Goal: Browse casually: Explore the website without a specific task or goal

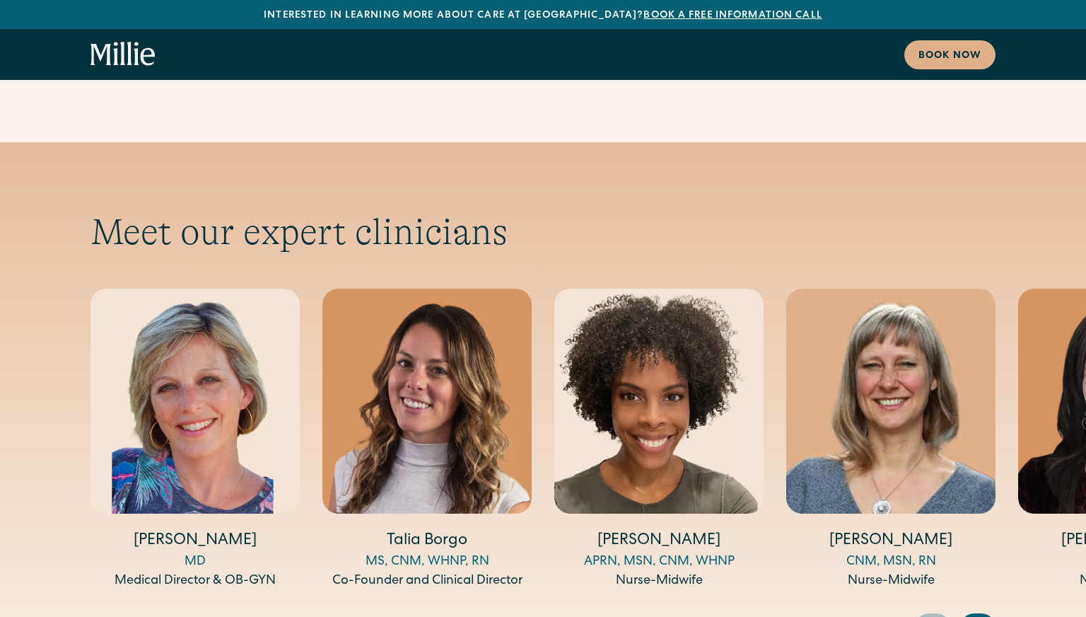
scroll to position [4575, 0]
click at [978, 615] on icon "Next slide" at bounding box center [979, 626] width 21 height 22
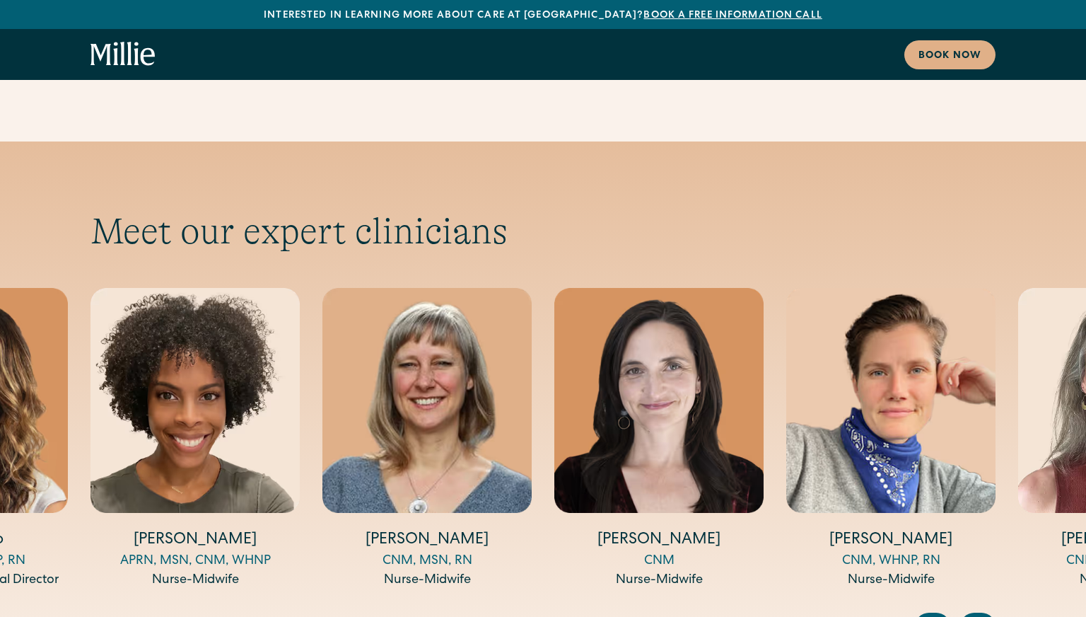
click at [979, 615] on icon "Next slide" at bounding box center [979, 626] width 21 height 22
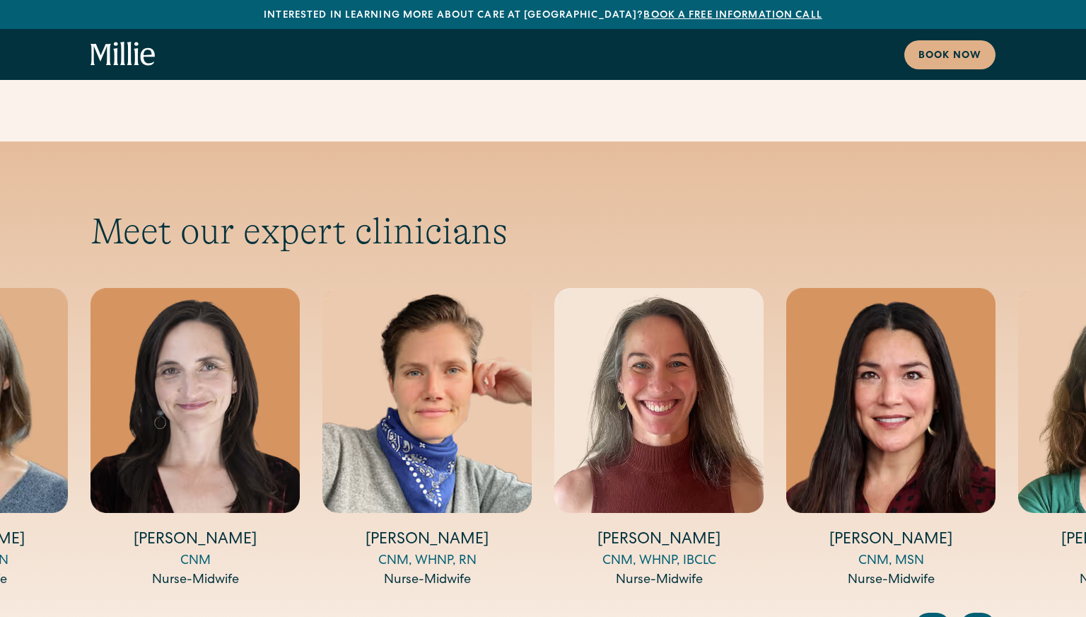
click at [980, 616] on icon "Next slide" at bounding box center [980, 626] width 6 height 11
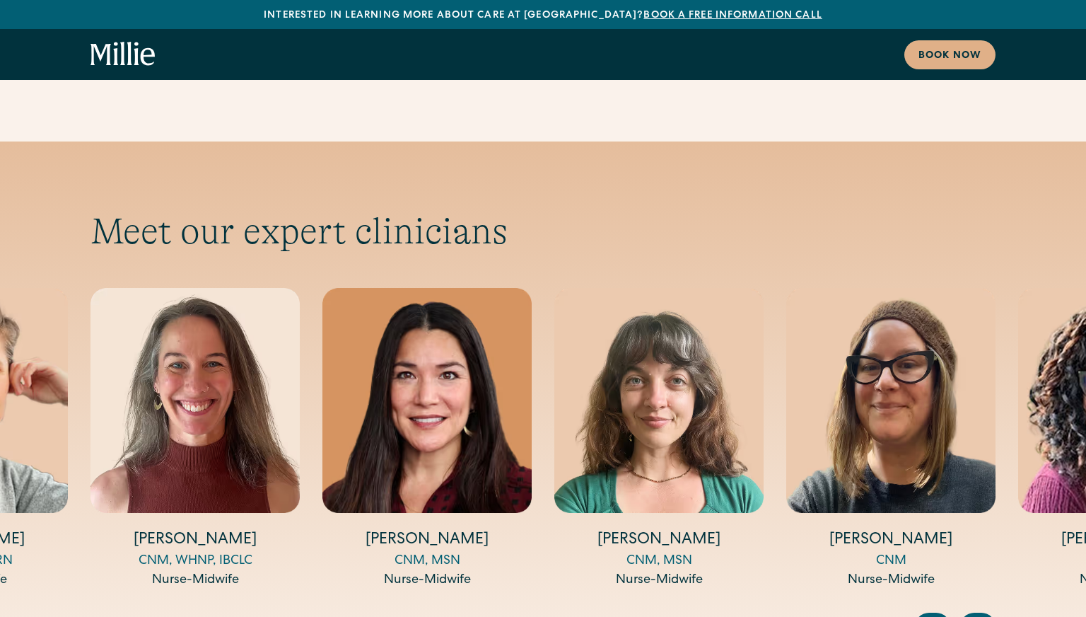
click at [991, 612] on div "Next slide" at bounding box center [977, 626] width 35 height 28
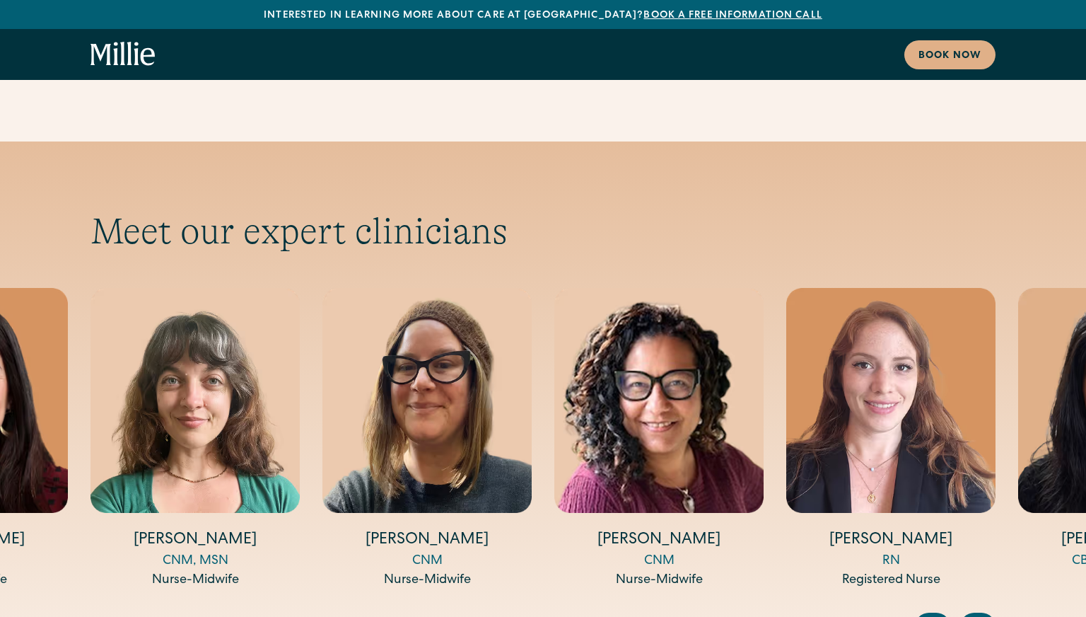
click at [991, 612] on div "Next slide" at bounding box center [977, 626] width 35 height 28
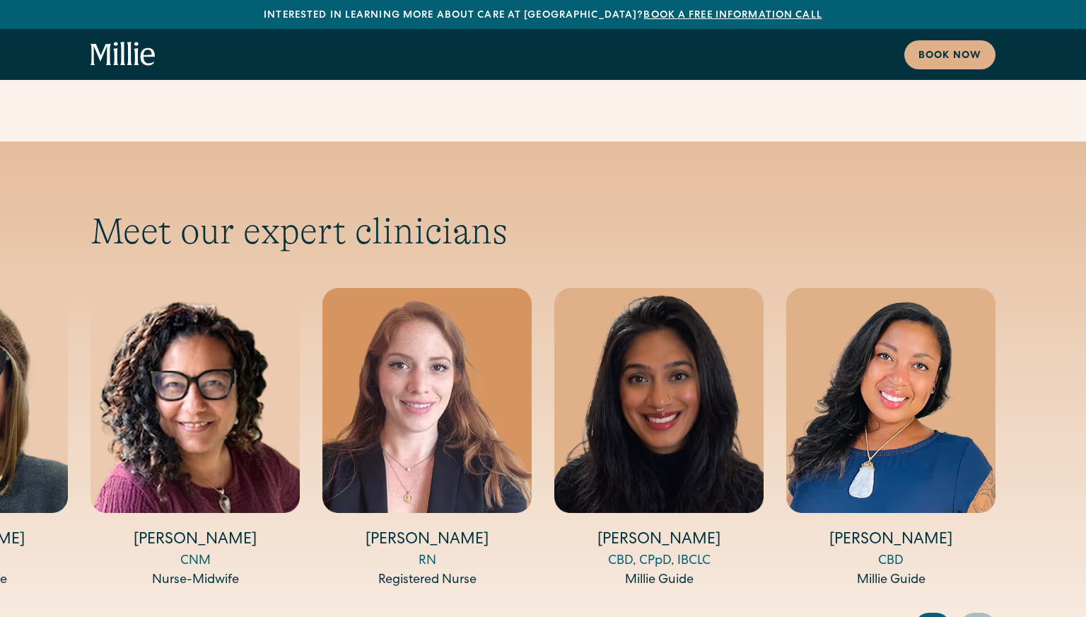
click at [991, 612] on div "Next slide" at bounding box center [977, 626] width 35 height 28
click at [932, 615] on icon "Previous slide" at bounding box center [931, 626] width 21 height 22
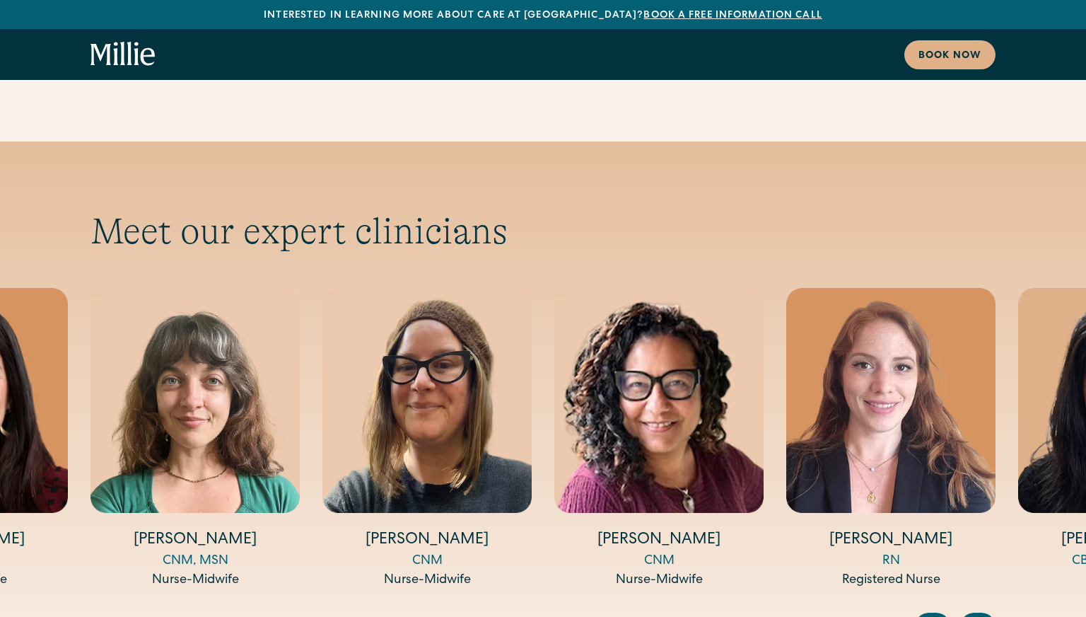
click at [932, 615] on icon "Previous slide" at bounding box center [931, 626] width 21 height 22
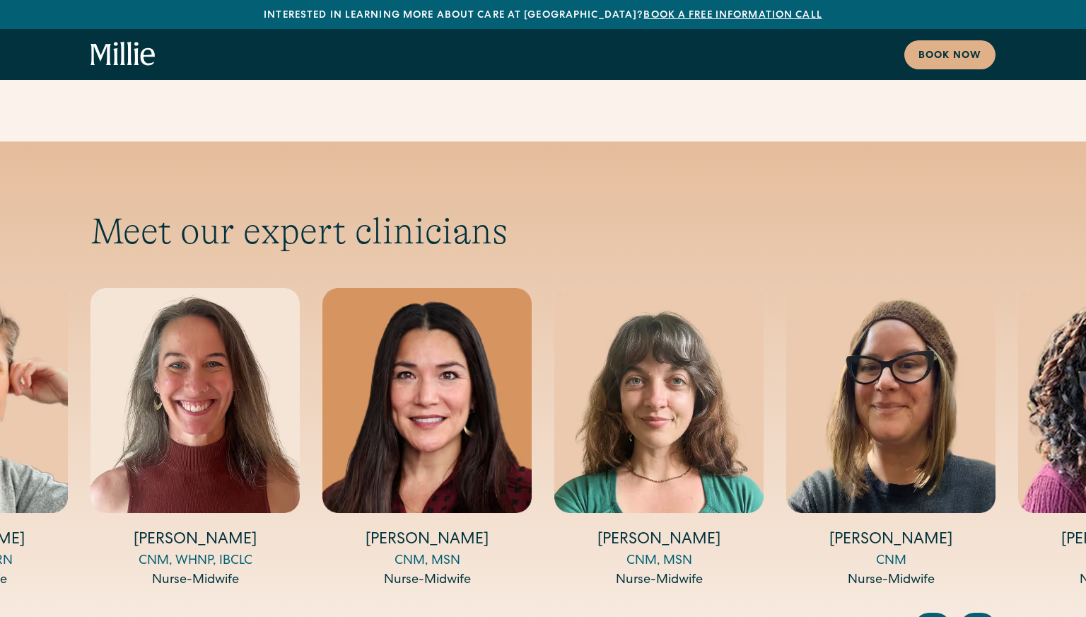
click at [932, 615] on icon "Previous slide" at bounding box center [931, 626] width 21 height 22
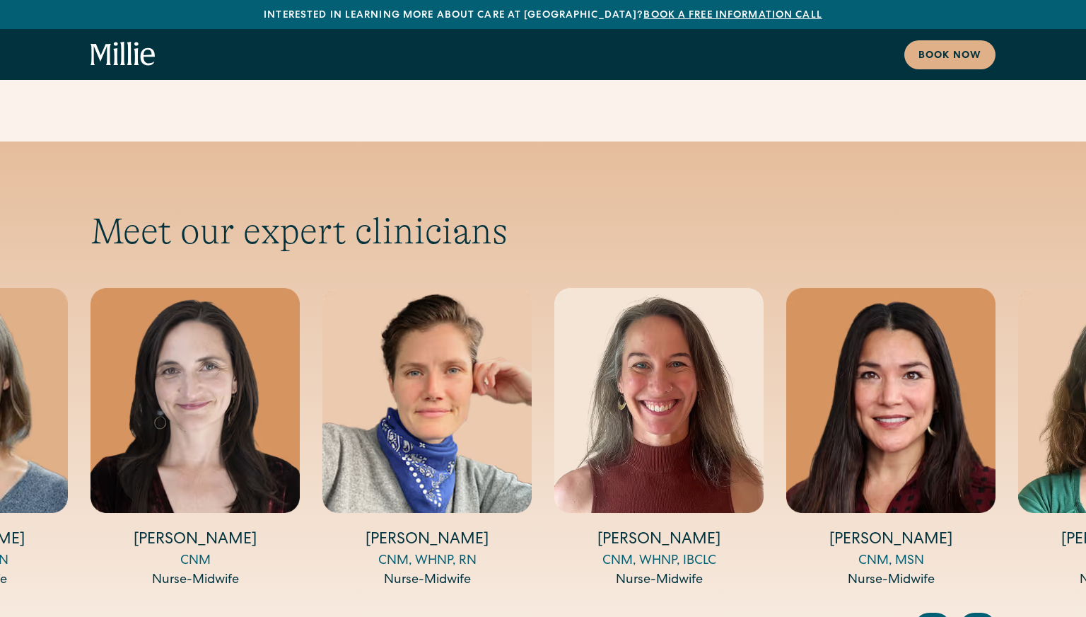
click at [932, 615] on icon "Previous slide" at bounding box center [931, 626] width 21 height 22
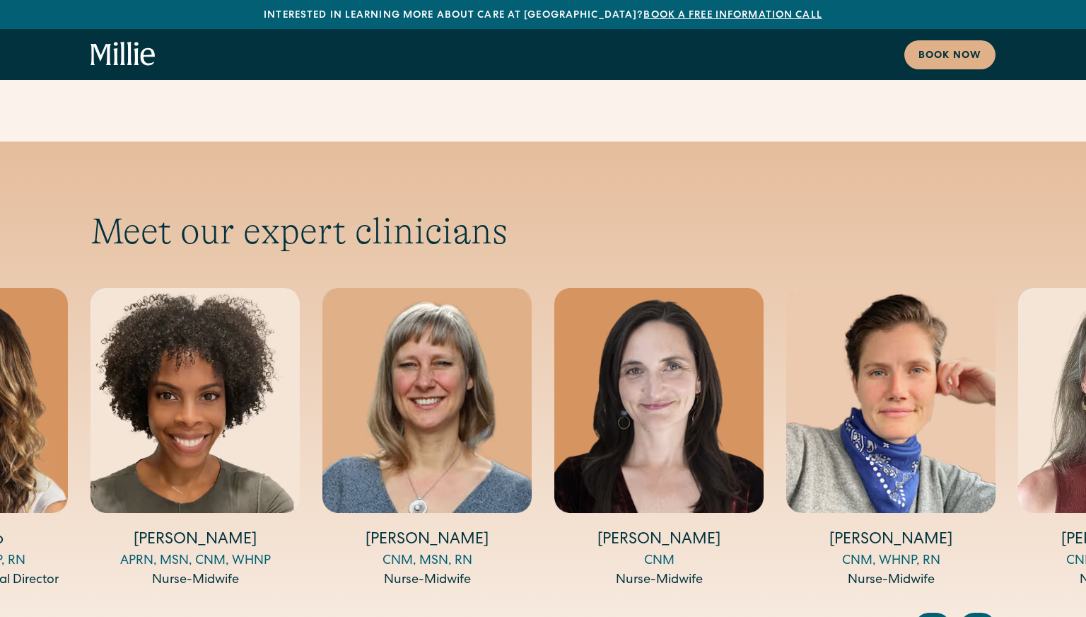
click at [932, 615] on icon "Previous slide" at bounding box center [931, 626] width 21 height 22
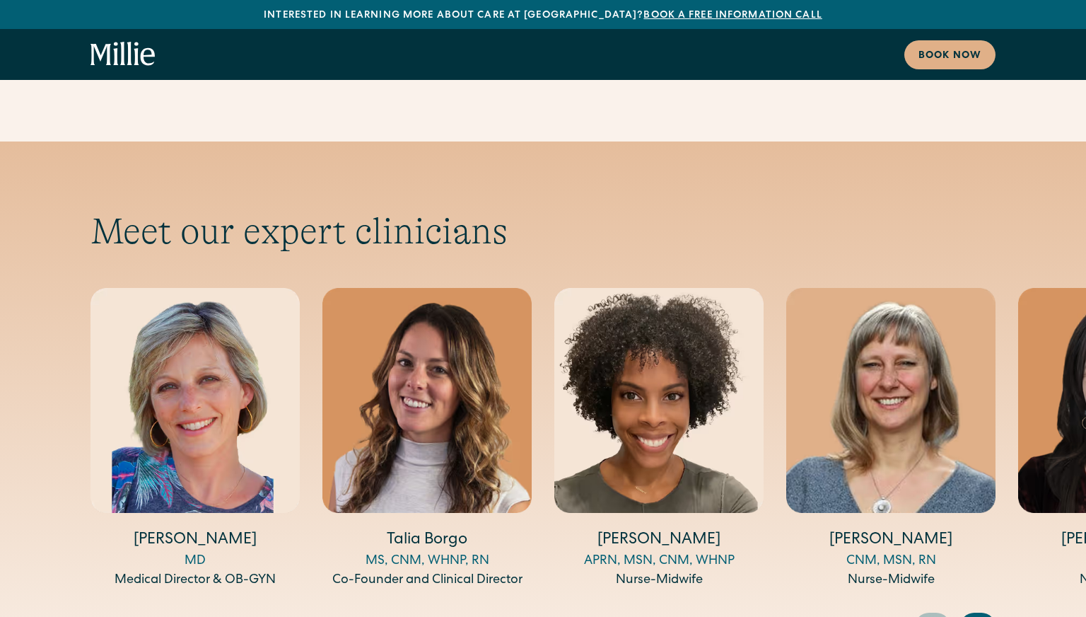
click at [983, 615] on icon "Next slide" at bounding box center [979, 626] width 21 height 22
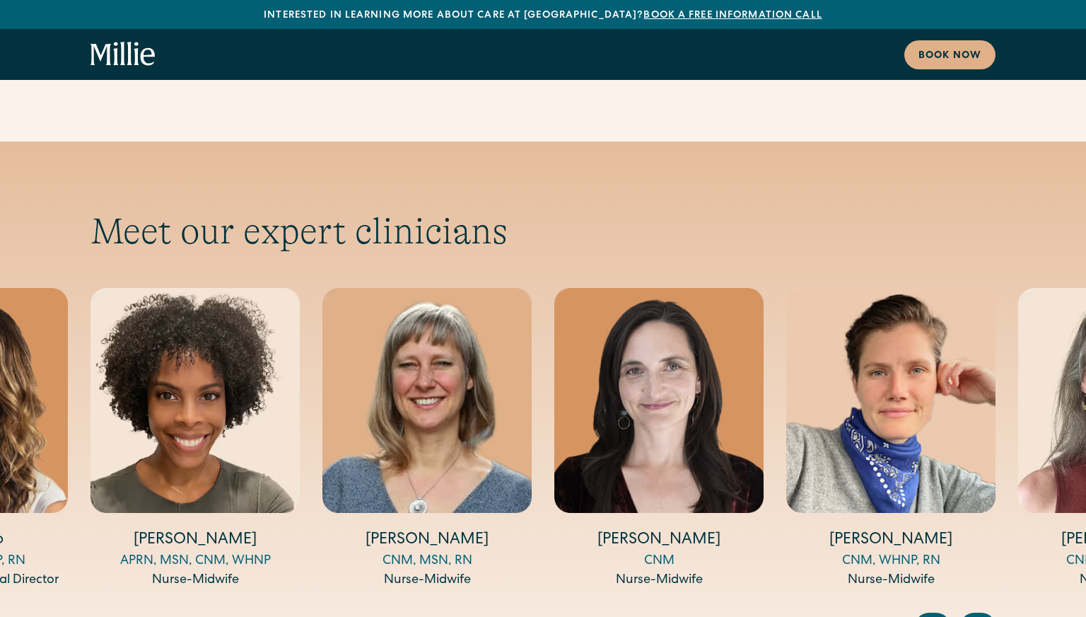
click at [982, 615] on icon "Next slide" at bounding box center [979, 626] width 21 height 22
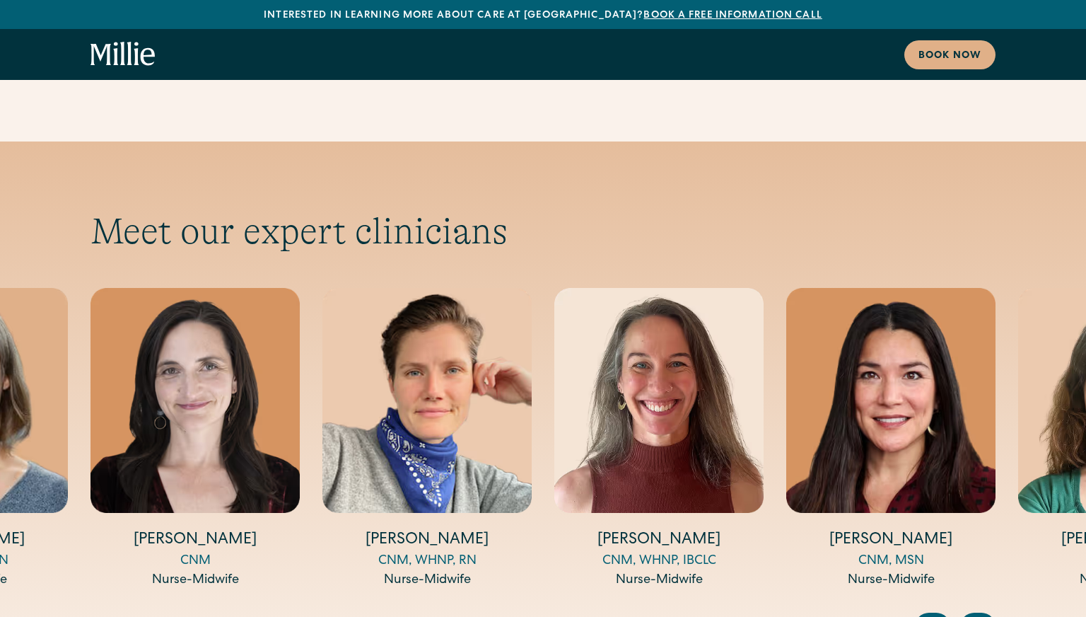
click at [982, 615] on icon "Next slide" at bounding box center [979, 626] width 21 height 22
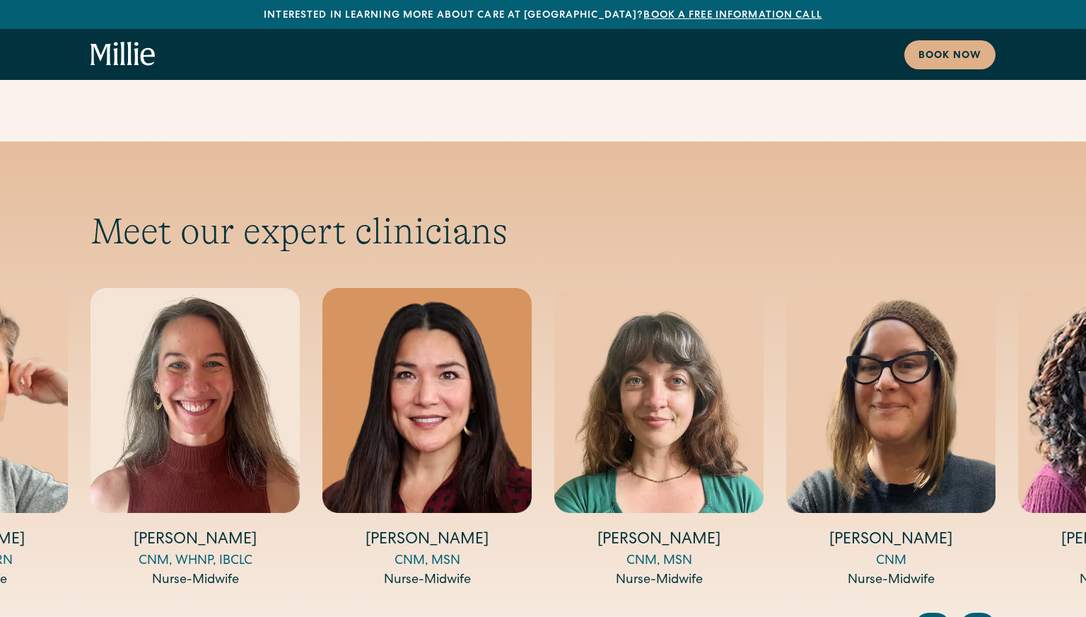
click at [982, 615] on icon "Next slide" at bounding box center [979, 626] width 21 height 22
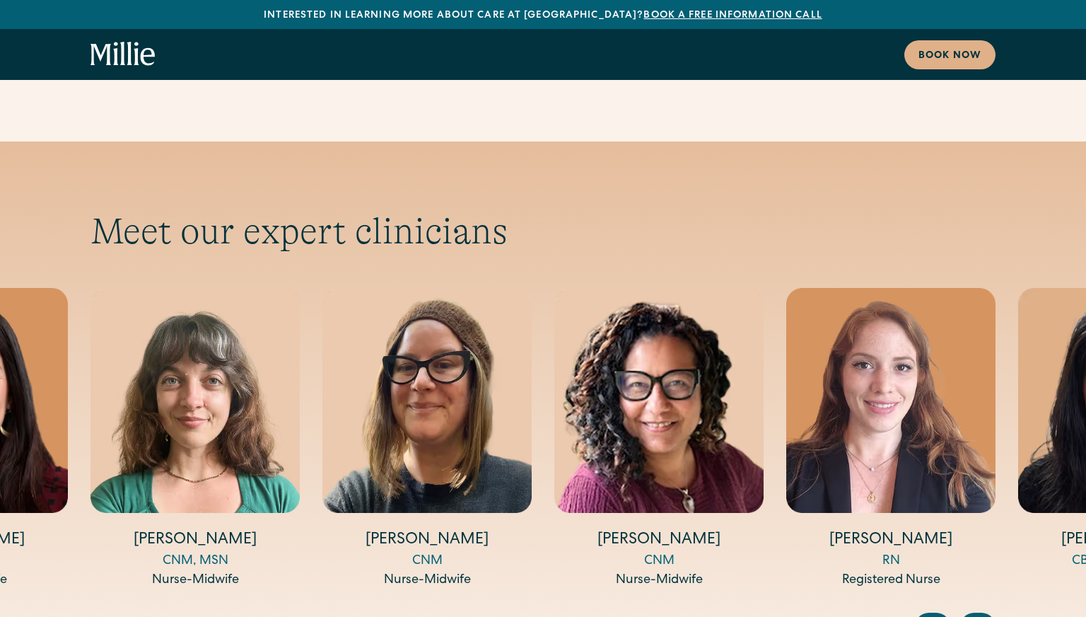
click at [983, 615] on icon "Next slide" at bounding box center [979, 626] width 21 height 22
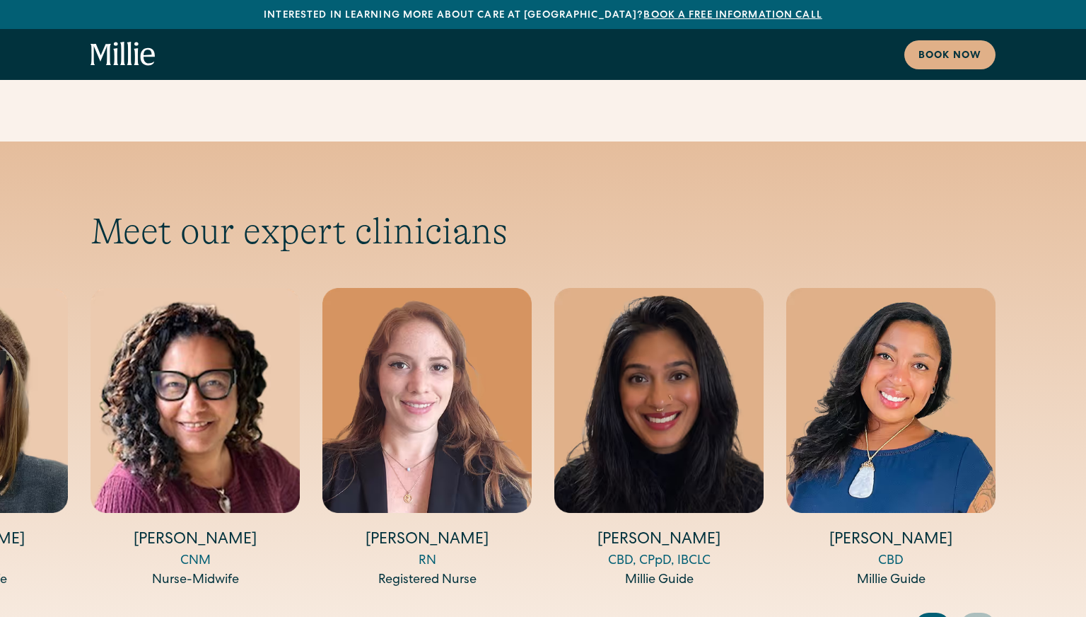
click at [983, 615] on icon "Next slide" at bounding box center [979, 626] width 21 height 22
